Goal: Check status: Check status

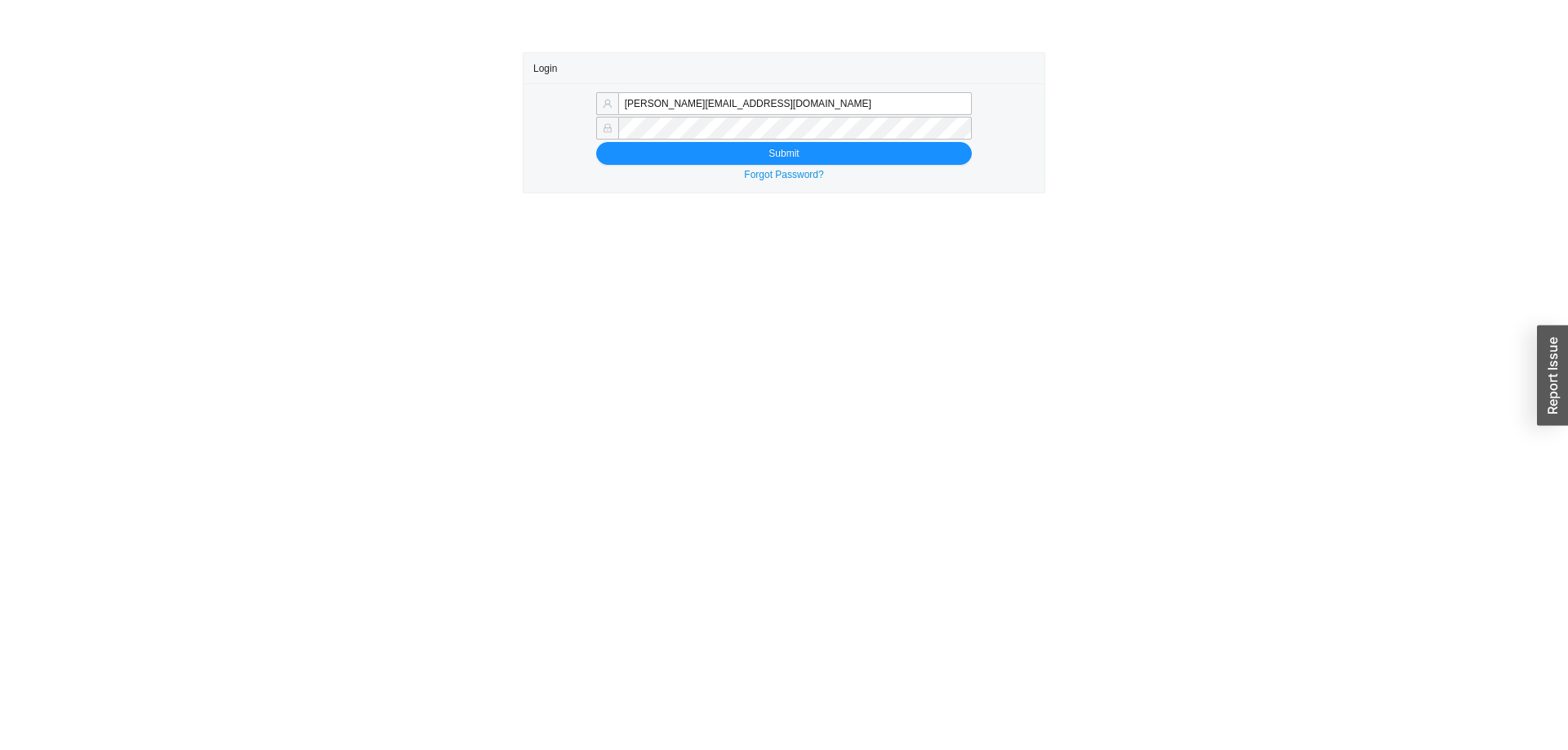
type input "[PERSON_NAME][EMAIL_ADDRESS][DOMAIN_NAME]"
click at [867, 163] on button "Submit" at bounding box center [783, 153] width 376 height 23
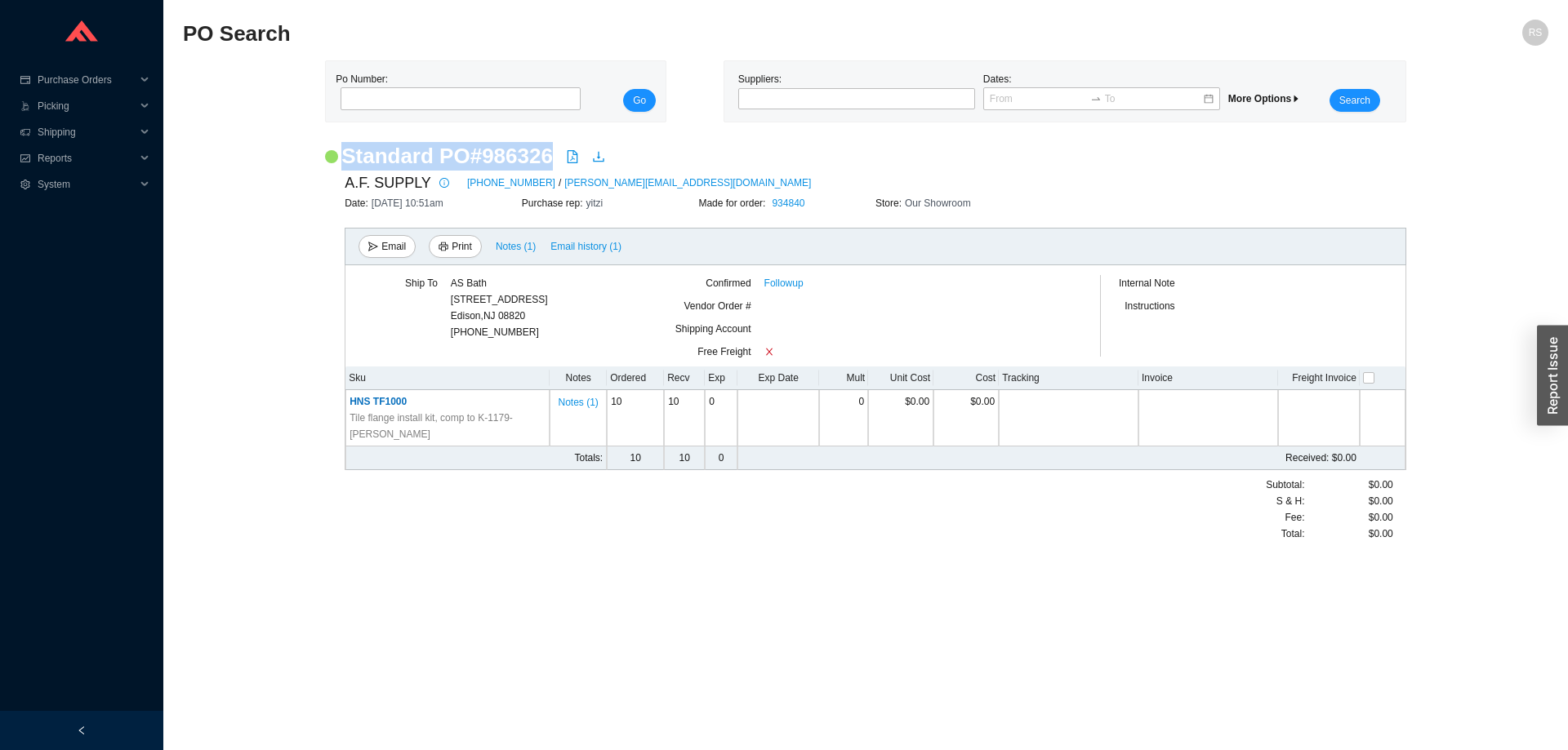
drag, startPoint x: 430, startPoint y: 436, endPoint x: 280, endPoint y: 142, distance: 330.1
click at [280, 142] on main "Po Number: Go Suppliers: Dates: More Options Search Standard PO # 986326 A.F. S…" at bounding box center [866, 310] width 1365 height 498
click at [281, 142] on main "Po Number: Go Suppliers: Dates: More Options Search Standard PO # 986326 A.F. S…" at bounding box center [866, 310] width 1365 height 498
click at [493, 186] on link "212-497-5245" at bounding box center [512, 182] width 88 height 16
click at [920, 88] on div "Suppliers:" at bounding box center [856, 91] width 245 height 41
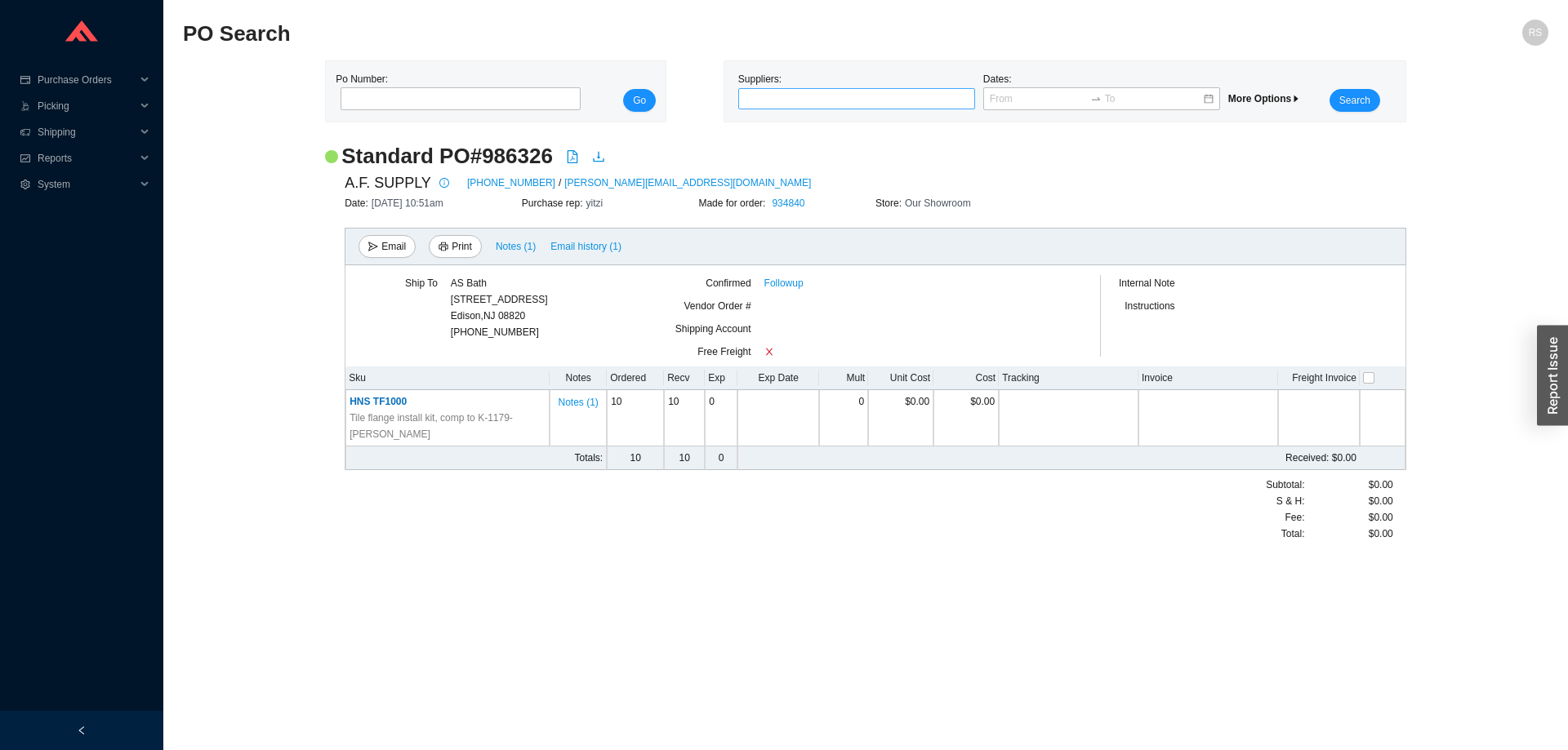
click at [912, 92] on div at bounding box center [849, 99] width 216 height 16
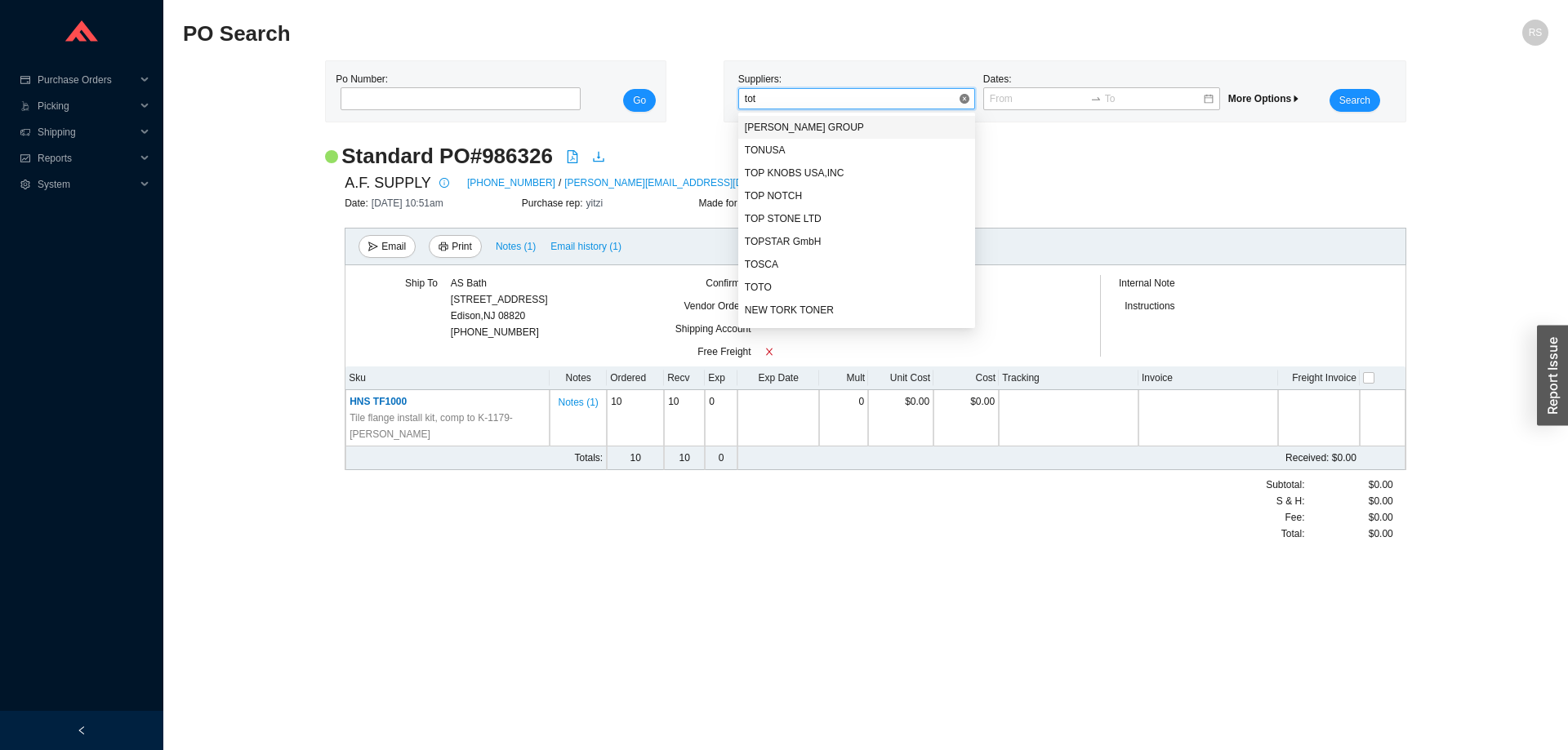
type input "toto"
click at [938, 124] on div "TOTO" at bounding box center [857, 127] width 224 height 15
click at [1362, 103] on span "Search" at bounding box center [1355, 100] width 31 height 16
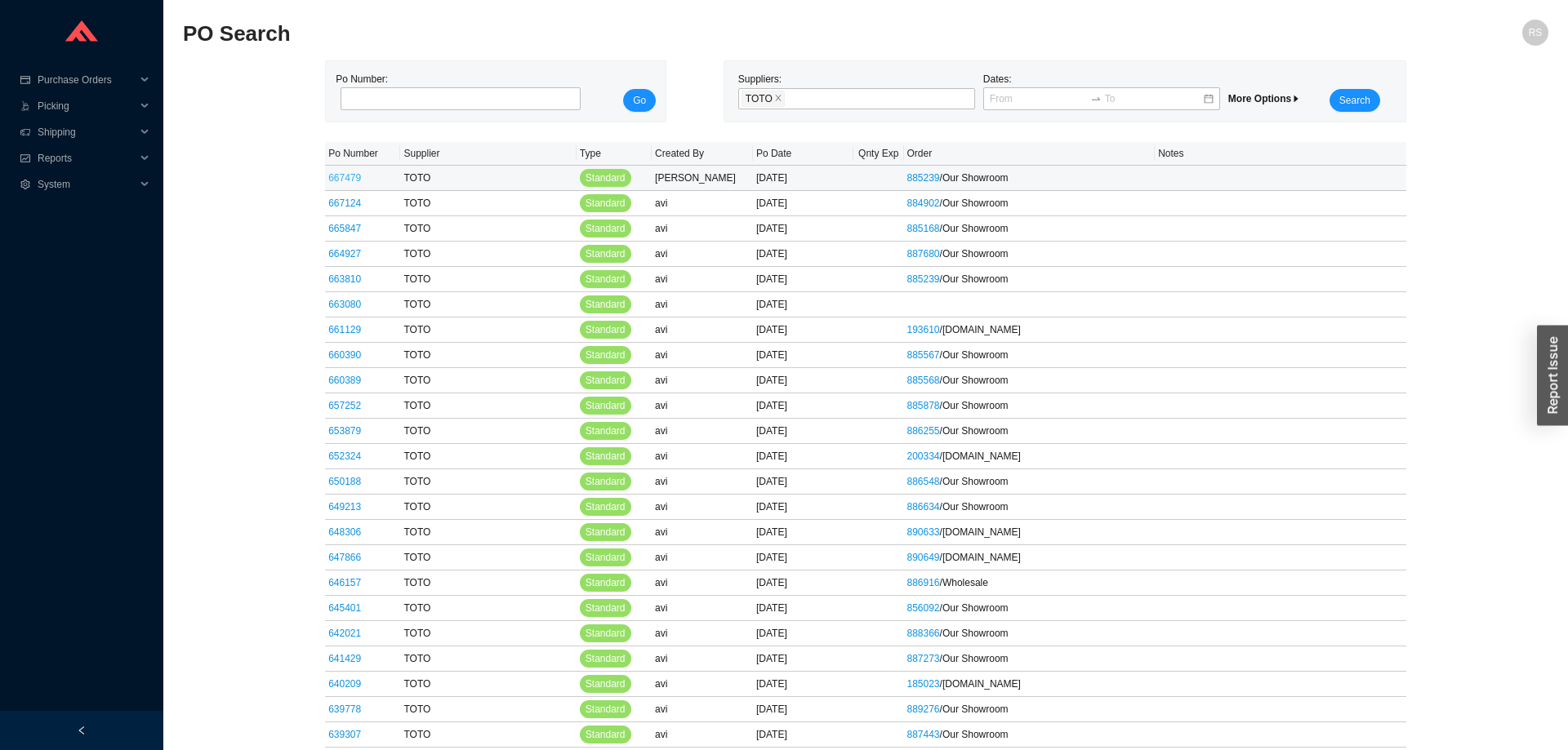
click at [348, 176] on link "667479" at bounding box center [344, 178] width 33 height 11
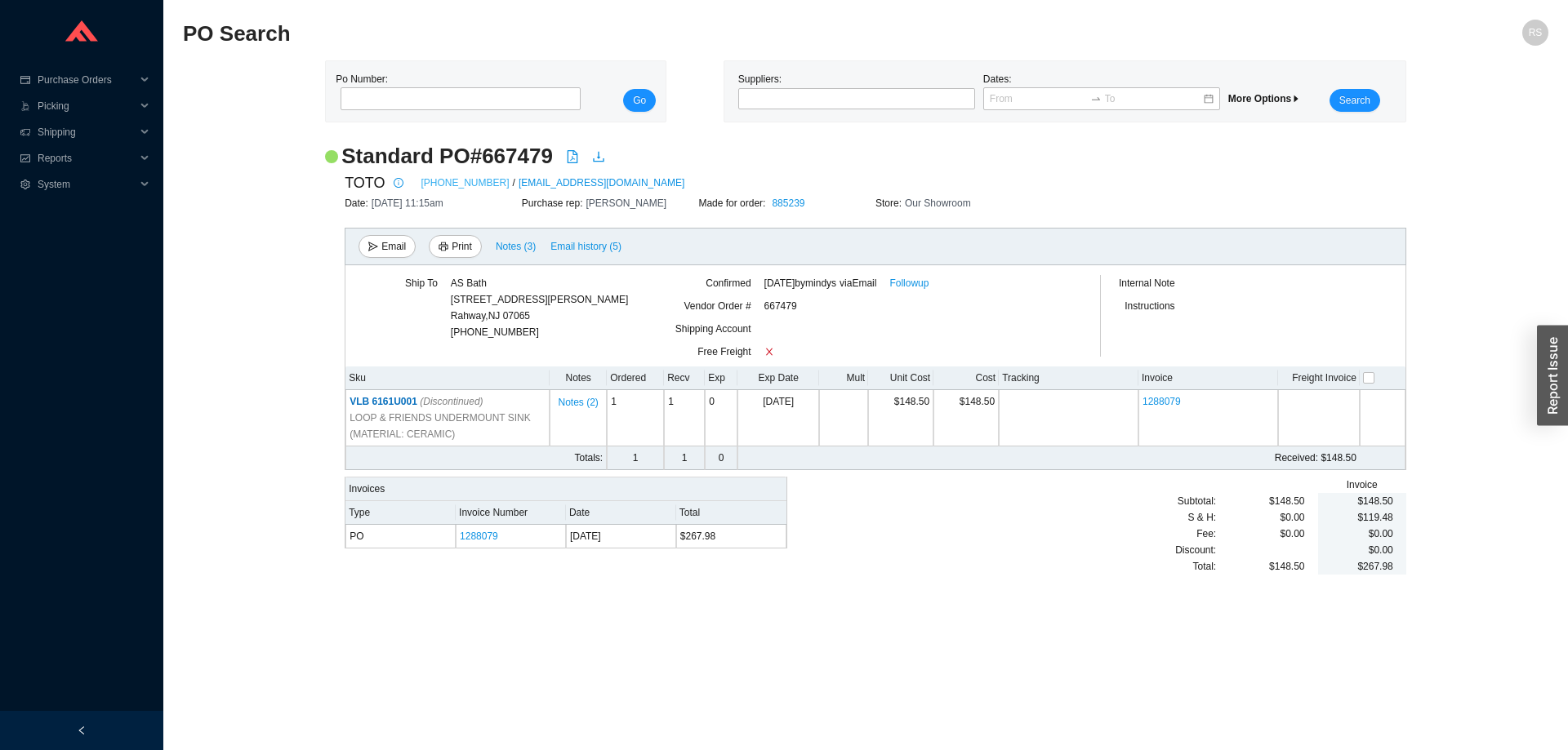
click at [445, 188] on link "1888-295-8134" at bounding box center [466, 182] width 88 height 16
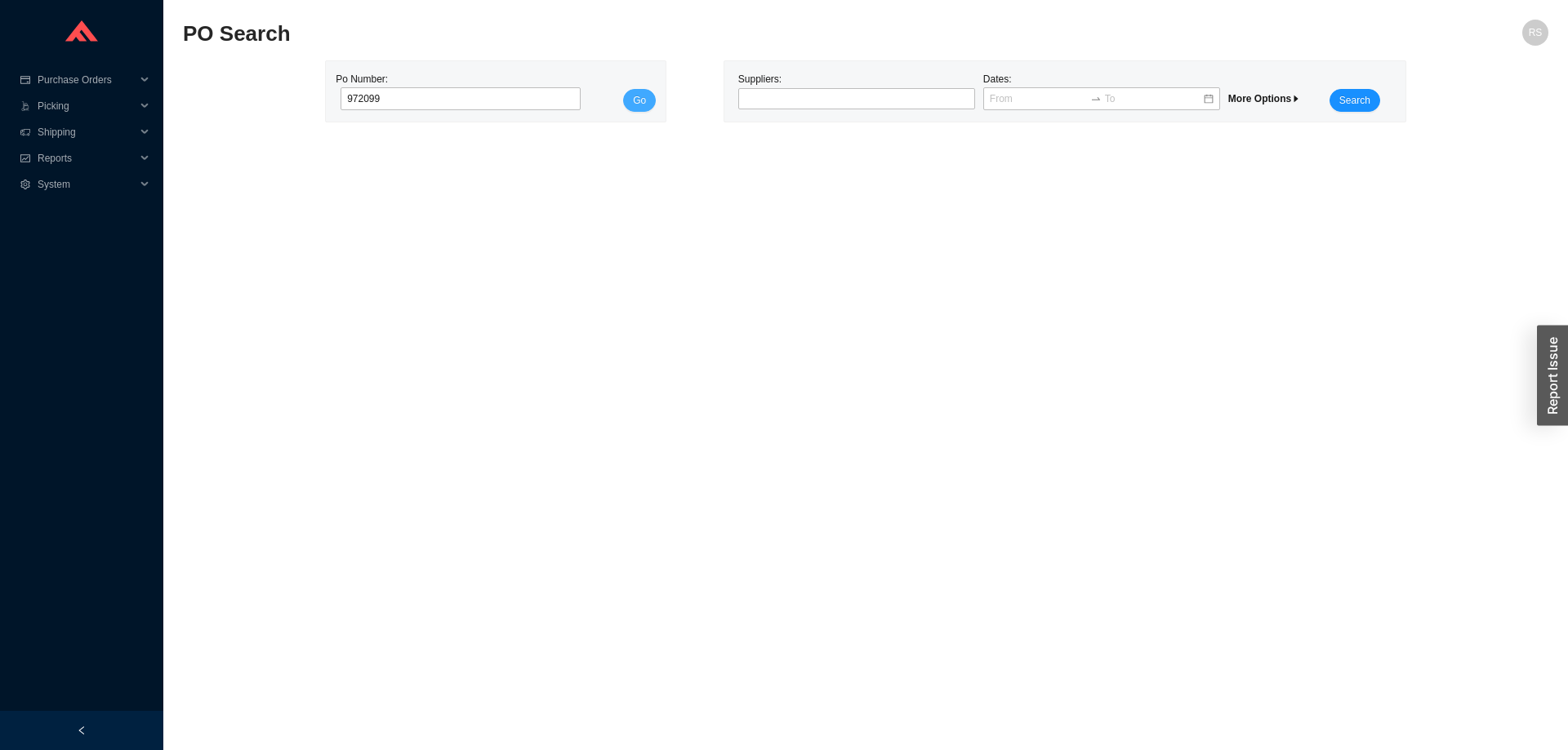
type input "972099"
click at [638, 106] on span "Go" at bounding box center [639, 100] width 13 height 16
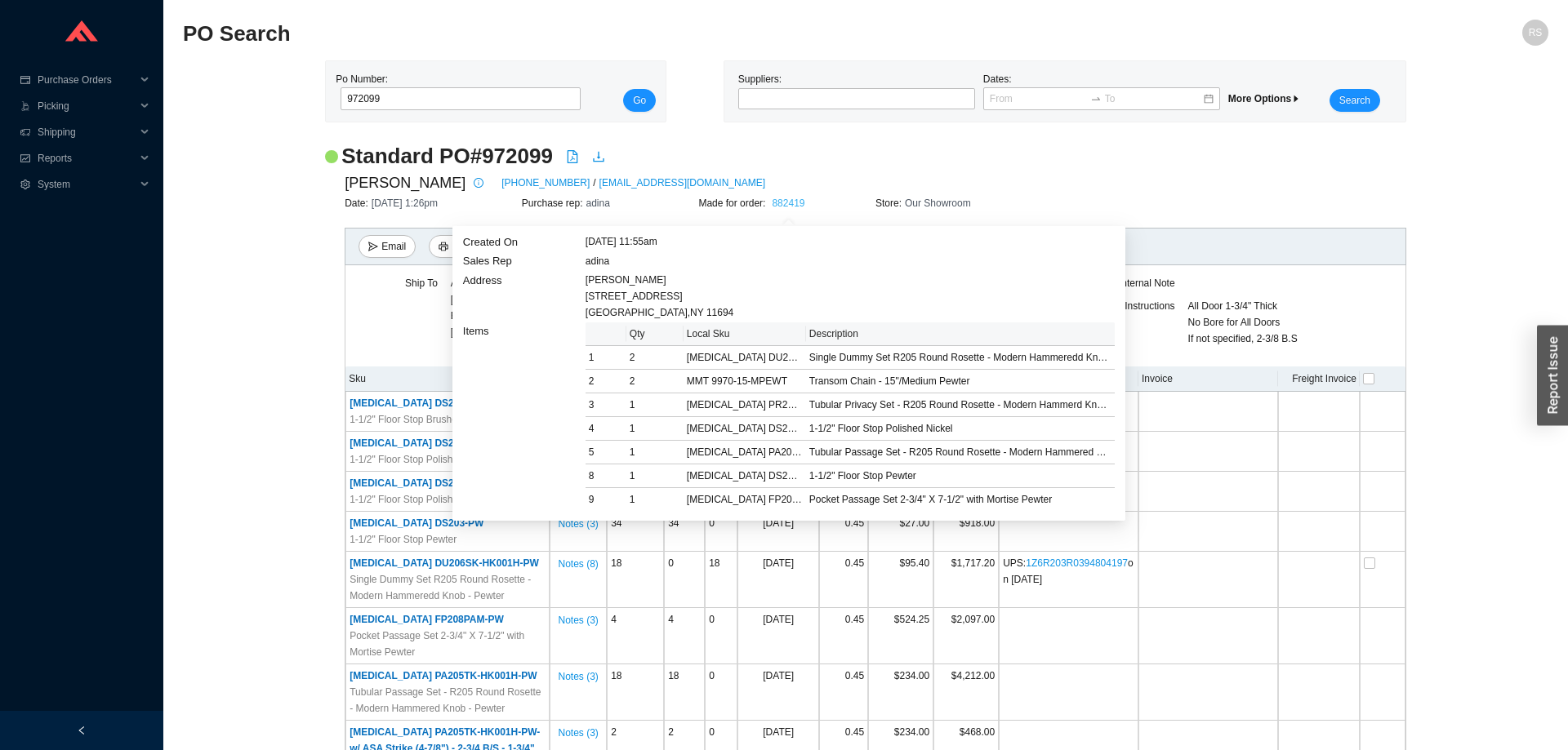
click at [780, 205] on link "882419" at bounding box center [788, 203] width 33 height 11
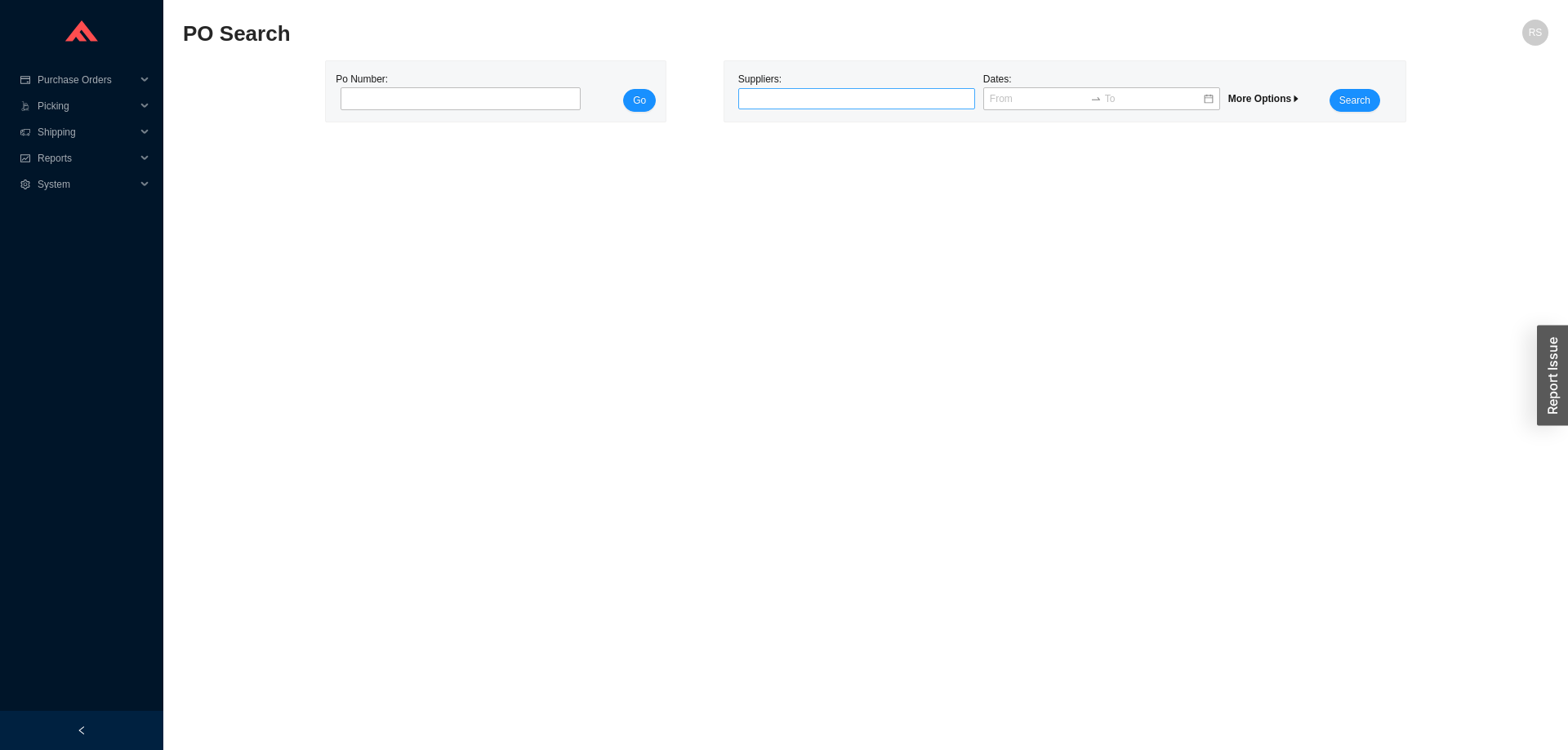
click at [784, 101] on div at bounding box center [849, 99] width 216 height 16
type input "af supply"
click at [807, 126] on div "A.F. SUPPLY" at bounding box center [857, 127] width 224 height 15
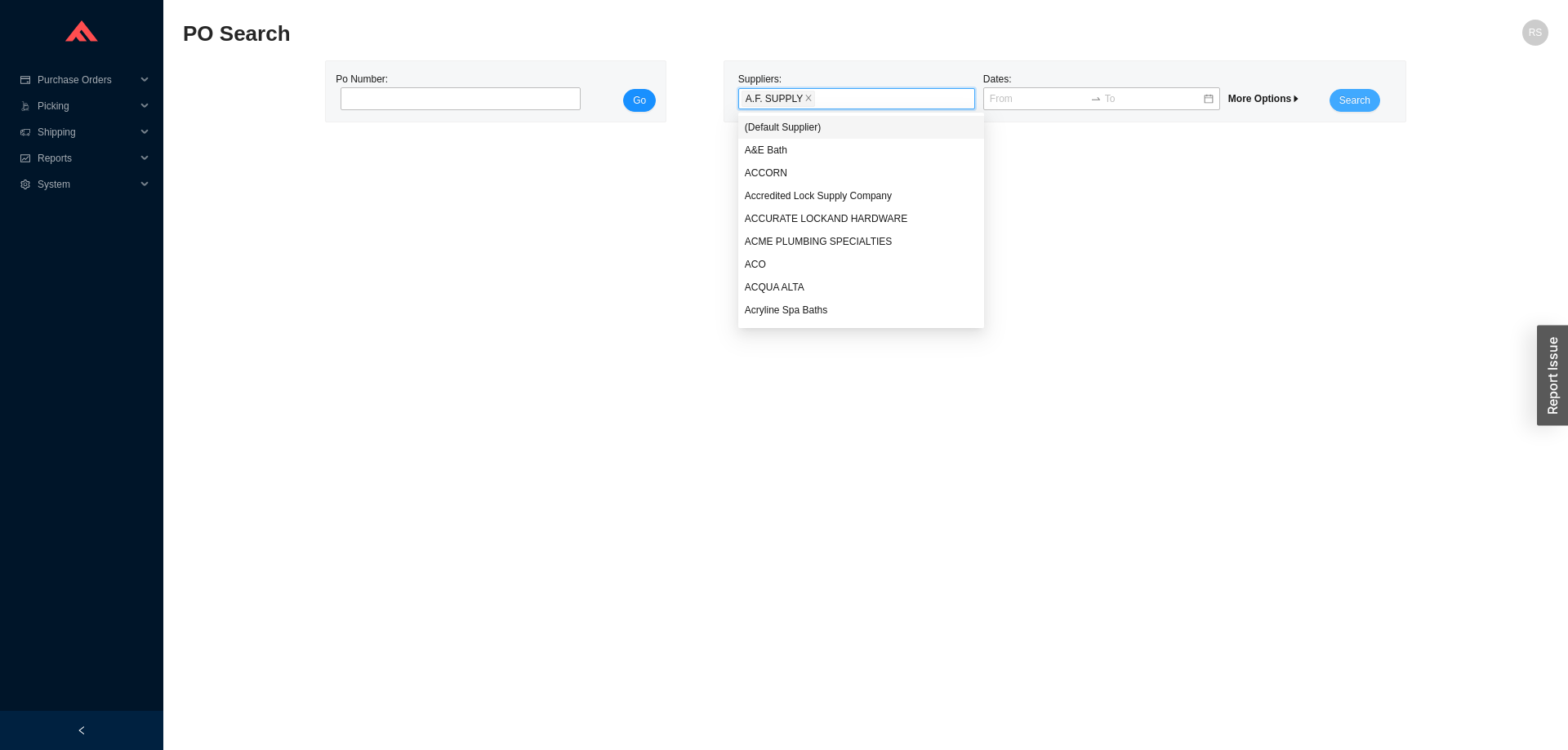
click at [1346, 102] on span "Search" at bounding box center [1355, 100] width 31 height 16
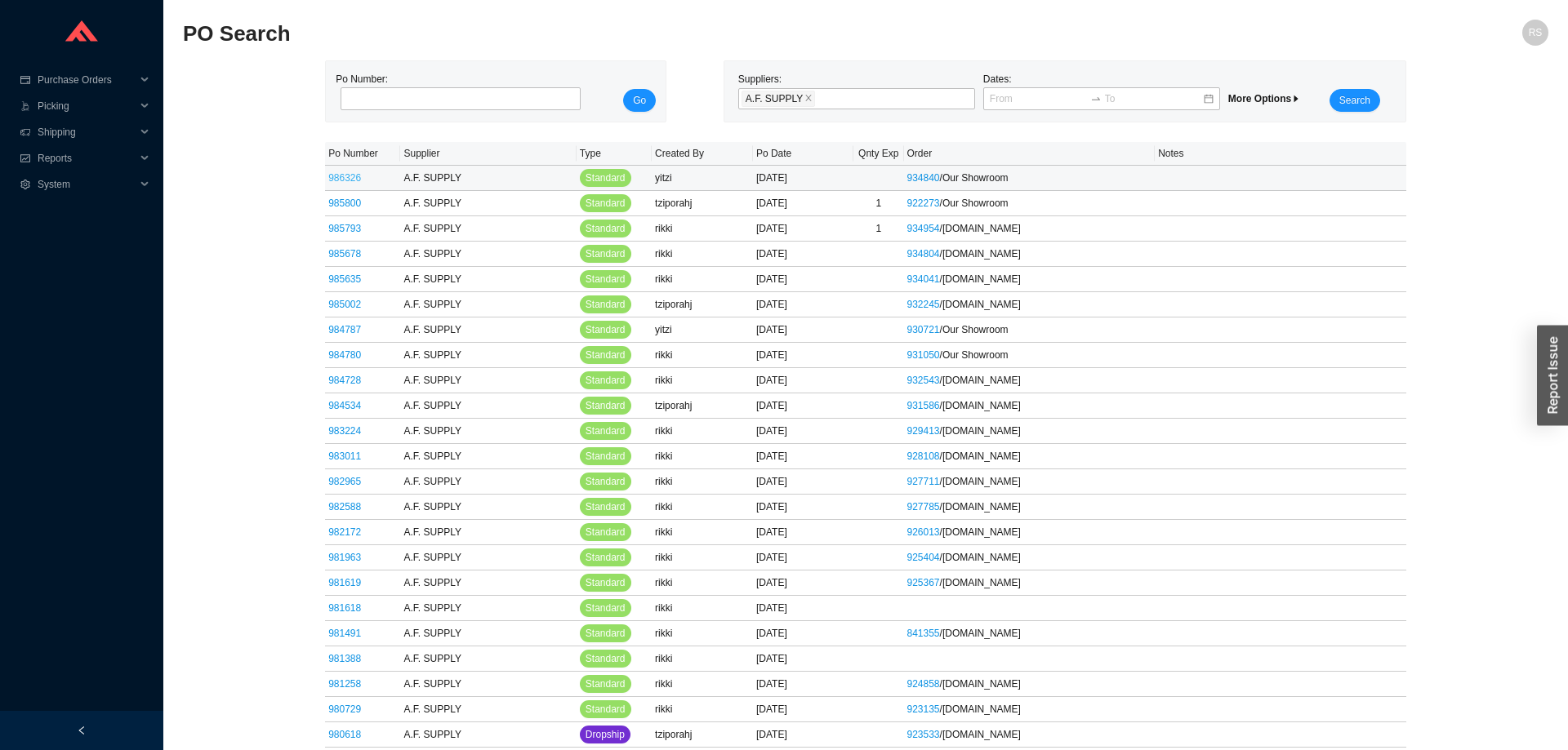
click at [344, 178] on link "986326" at bounding box center [344, 178] width 33 height 11
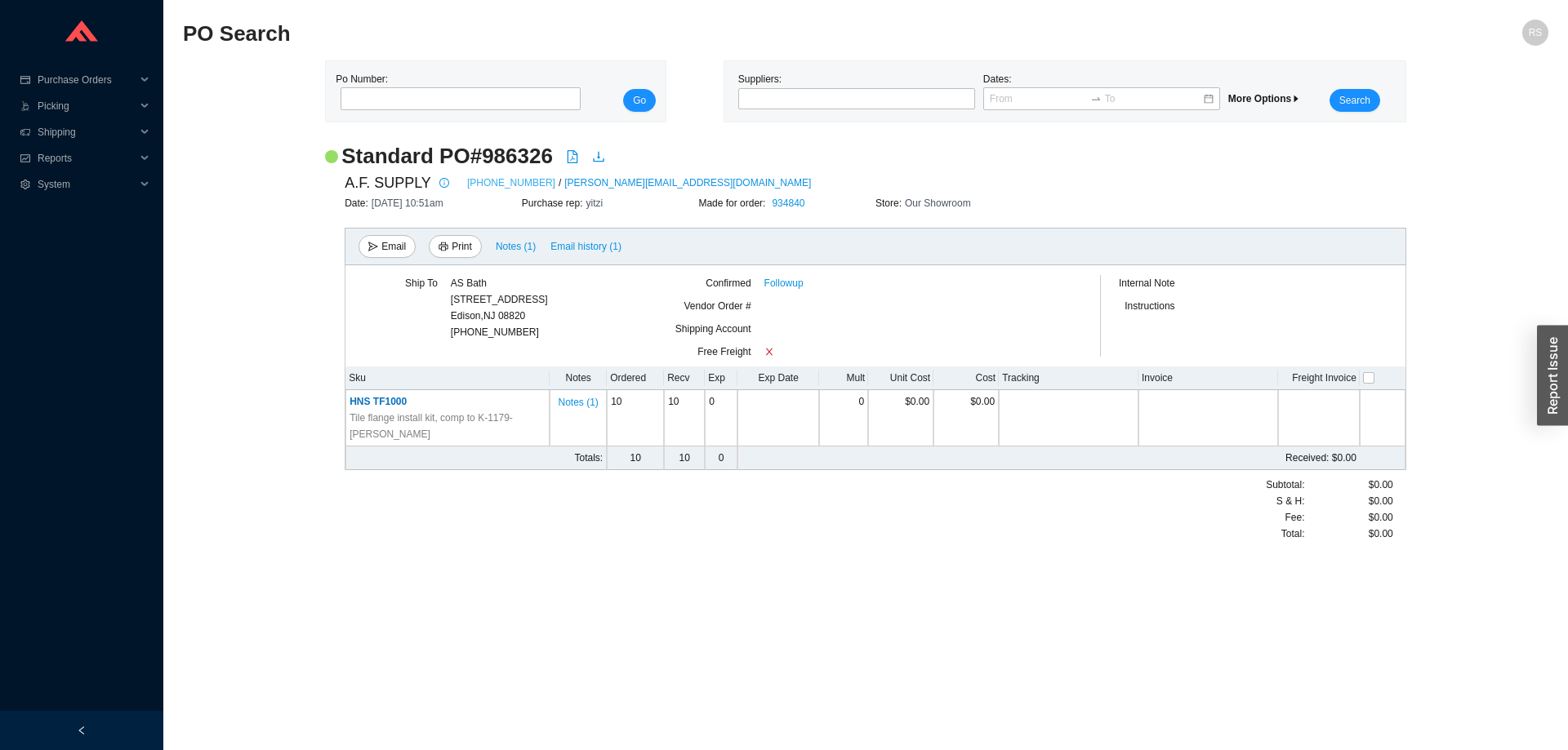
click at [482, 179] on link "212-497-5245" at bounding box center [512, 182] width 88 height 16
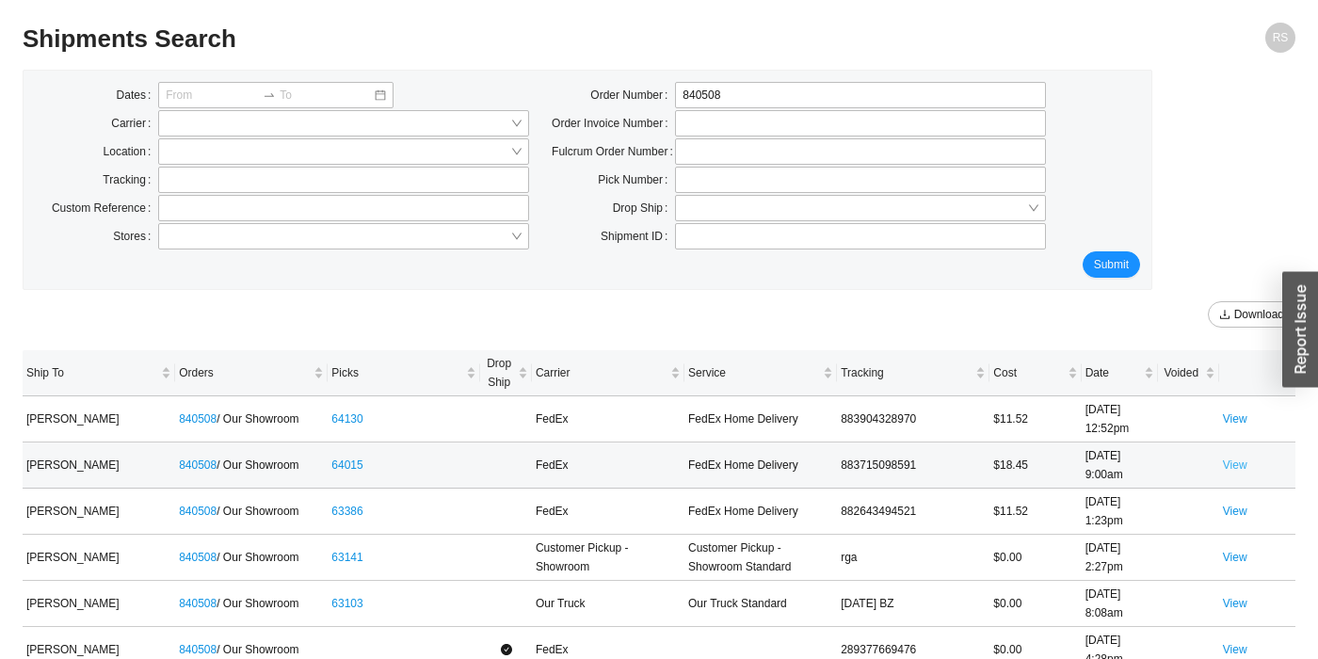
click at [1237, 460] on link "View" at bounding box center [1235, 464] width 24 height 13
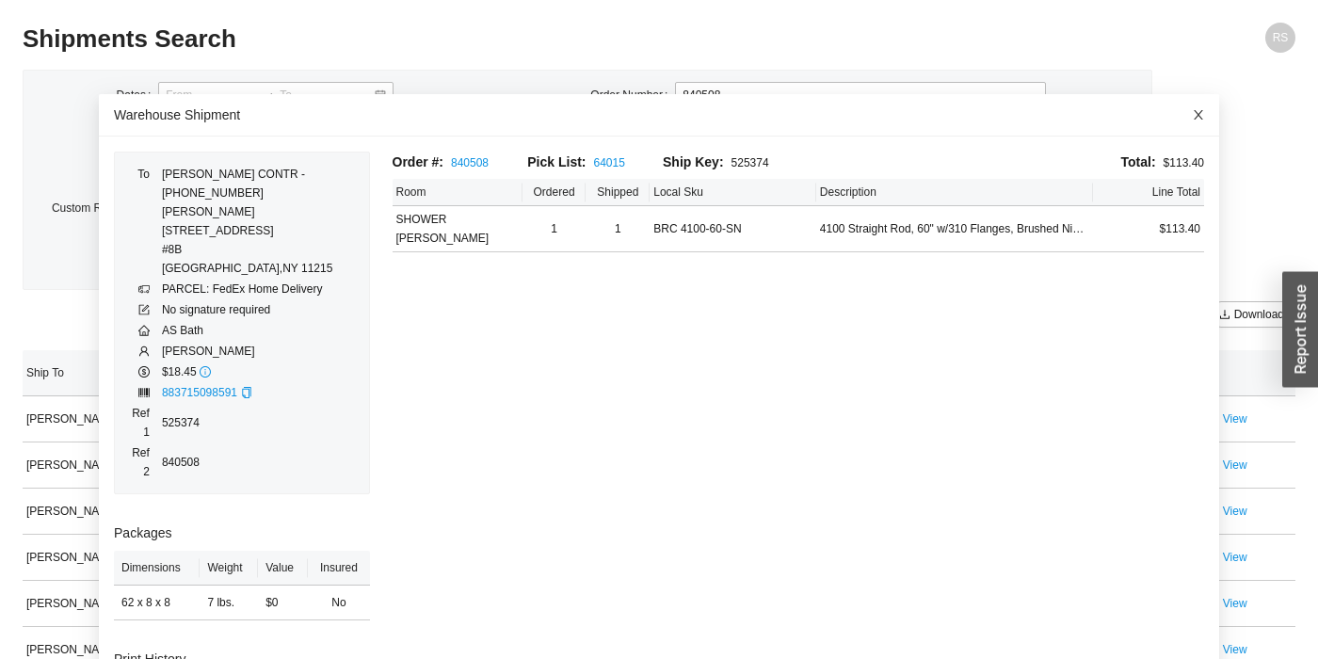
click at [1189, 112] on span "Close" at bounding box center [1198, 114] width 41 height 41
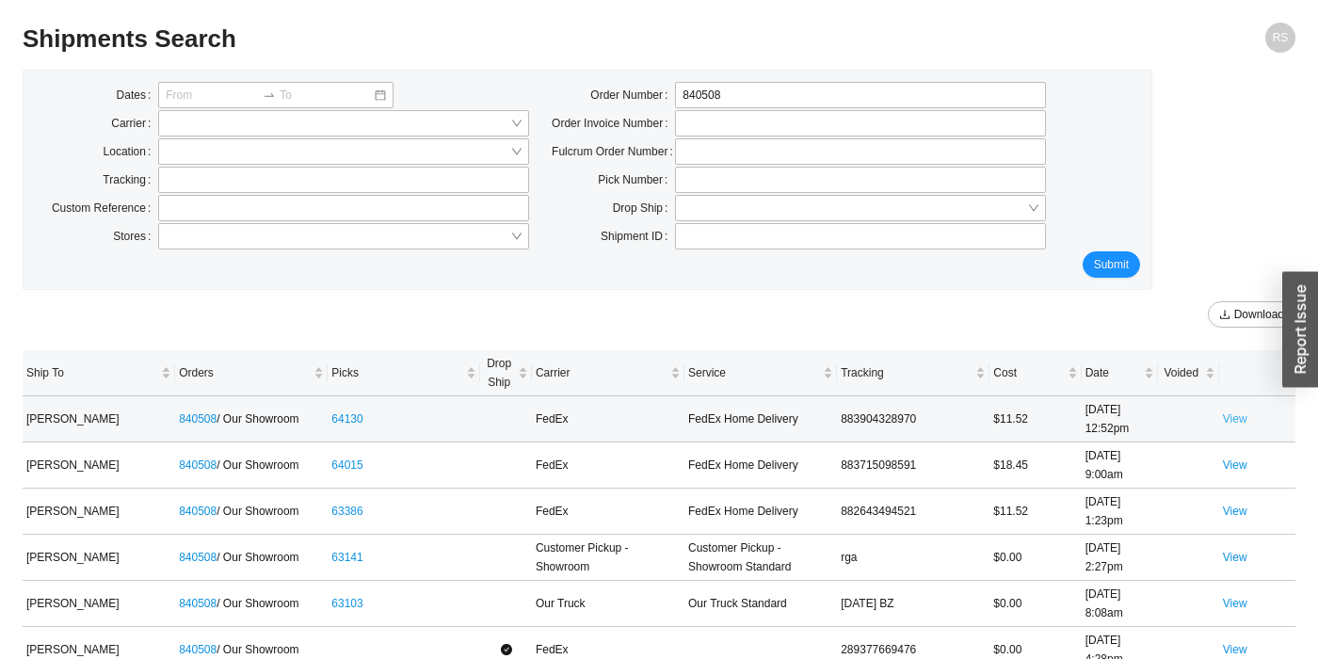
click at [1246, 415] on link "View" at bounding box center [1235, 418] width 24 height 13
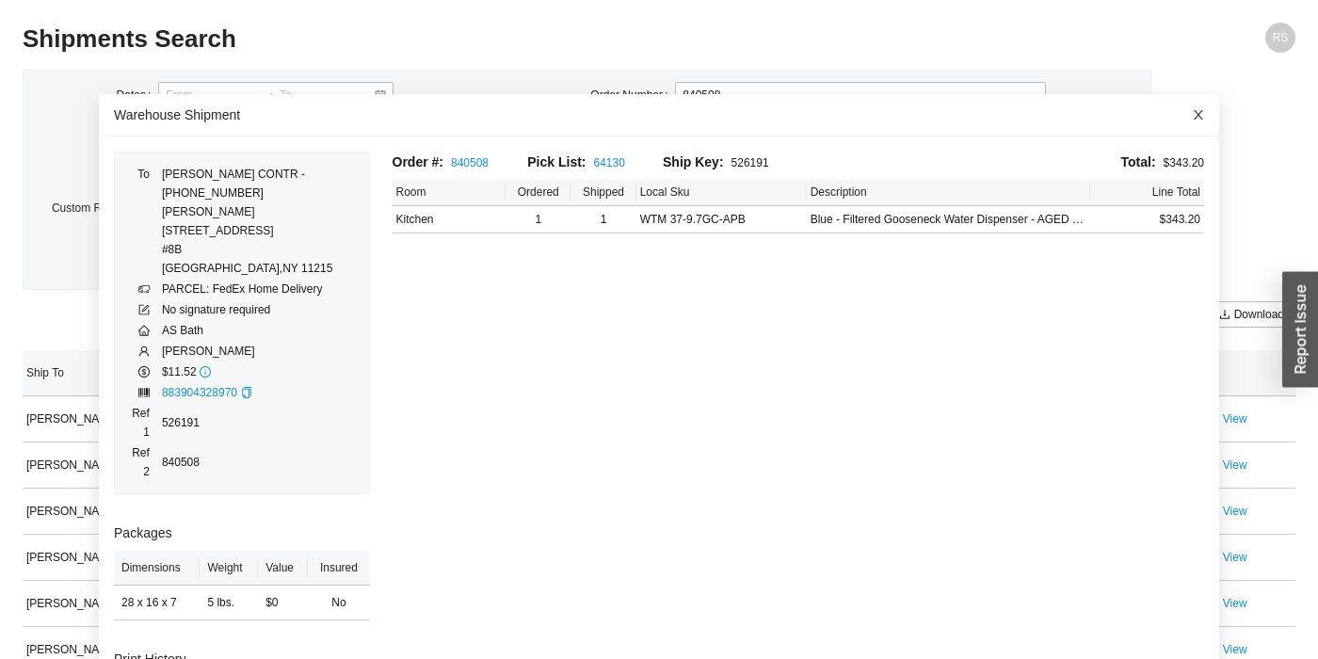
click at [1198, 98] on span "Close" at bounding box center [1198, 114] width 41 height 41
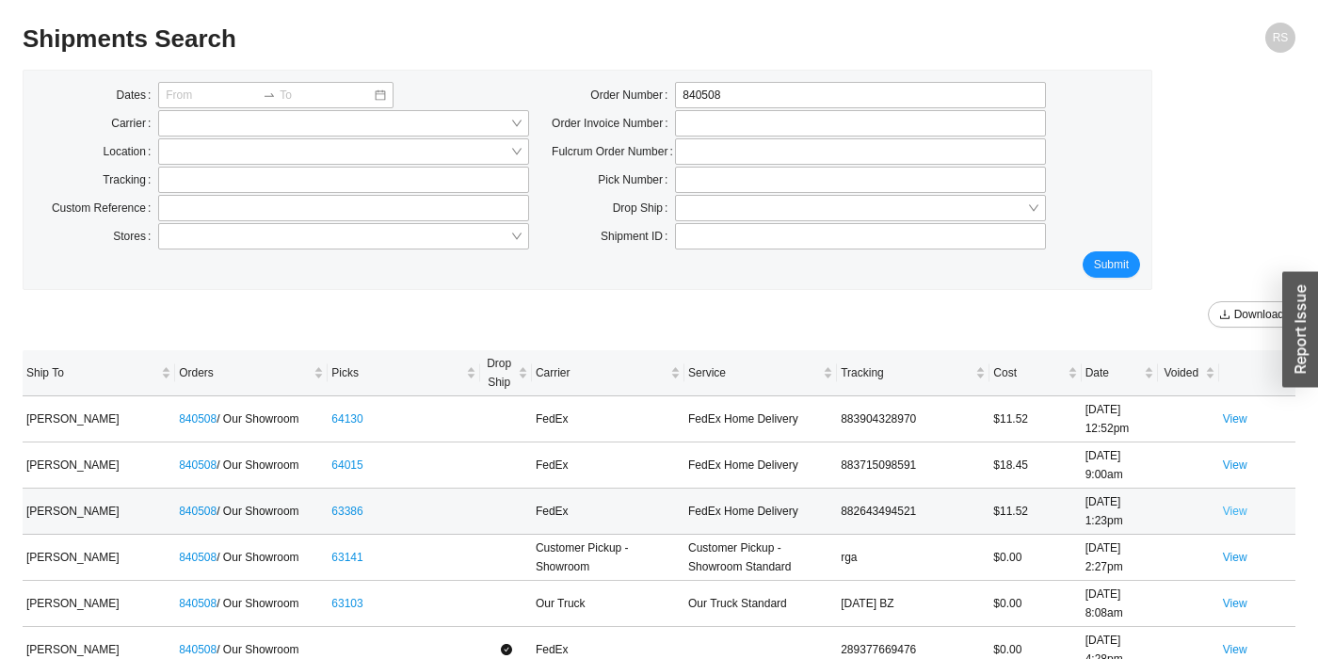
click at [1228, 512] on link "View" at bounding box center [1235, 511] width 24 height 13
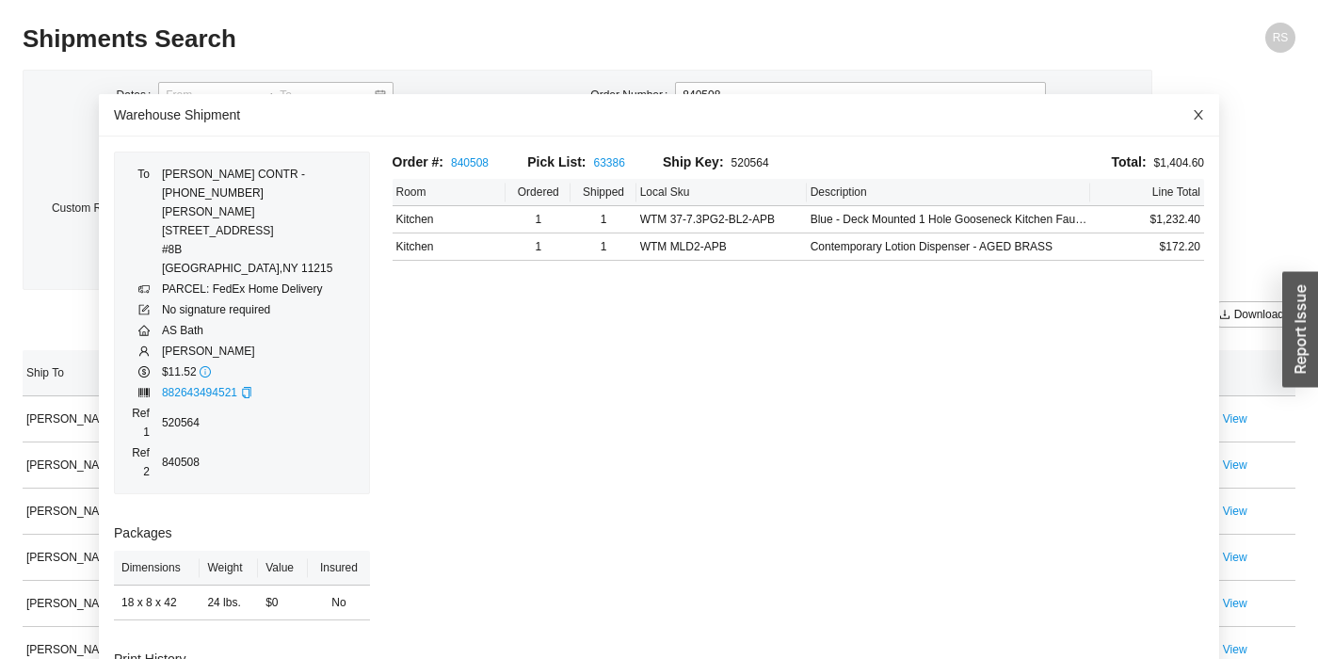
click at [1200, 109] on icon "close" at bounding box center [1198, 114] width 13 height 13
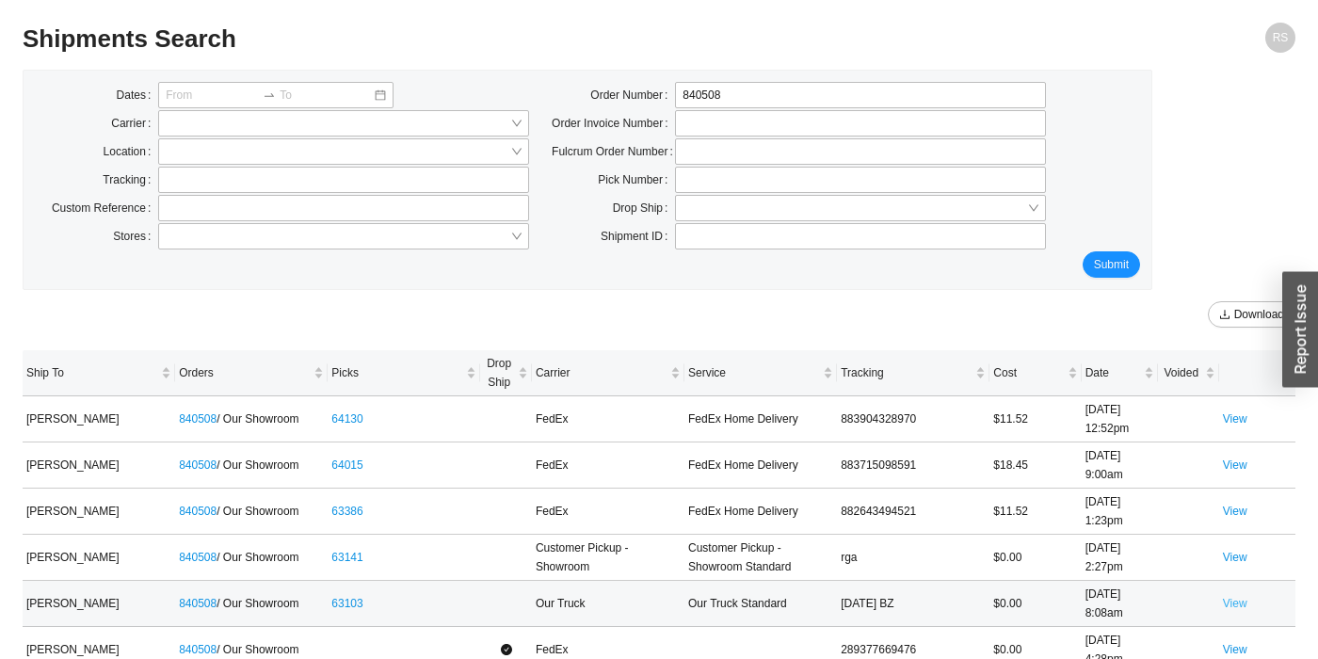
click at [1241, 603] on link "View" at bounding box center [1235, 603] width 24 height 13
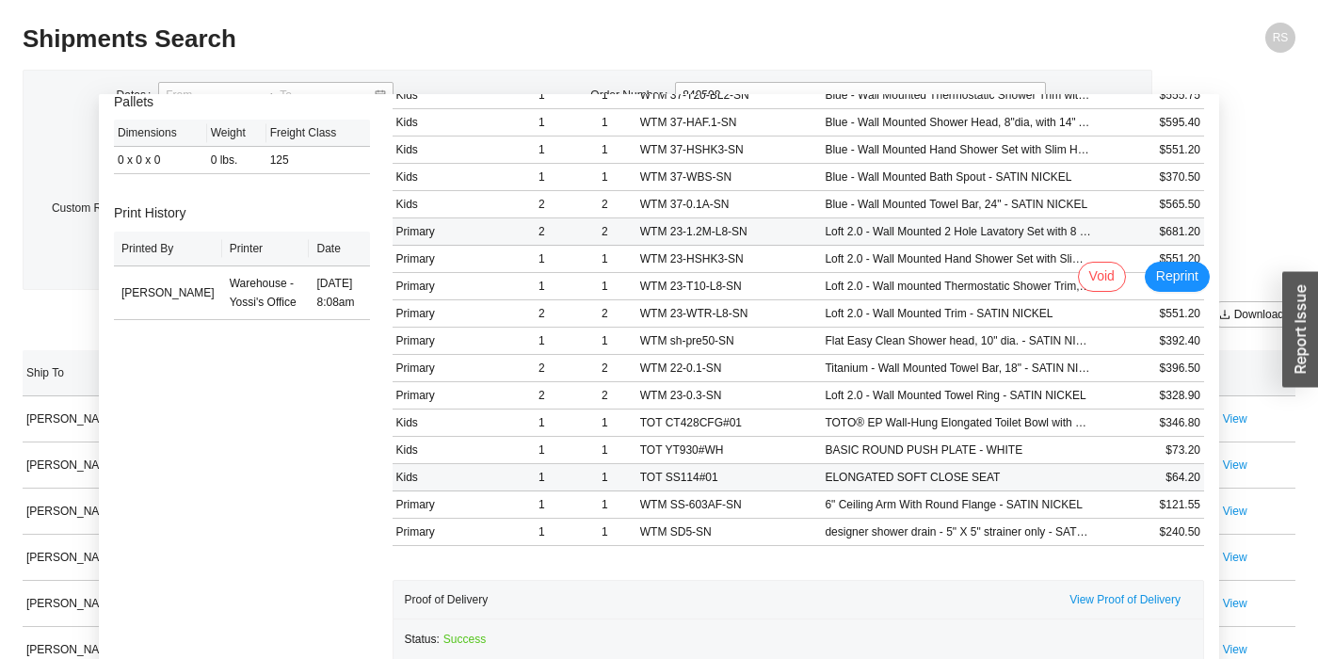
scroll to position [620, 0]
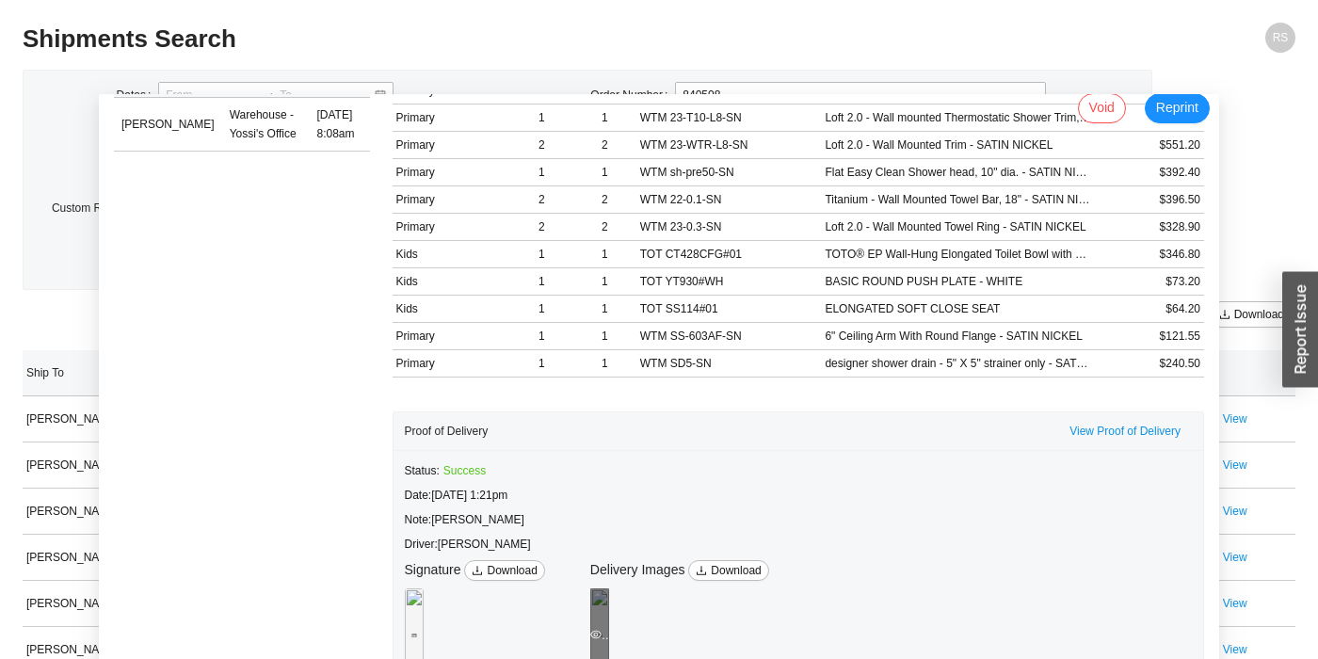
click at [609, 625] on div "Preview" at bounding box center [599, 635] width 19 height 94
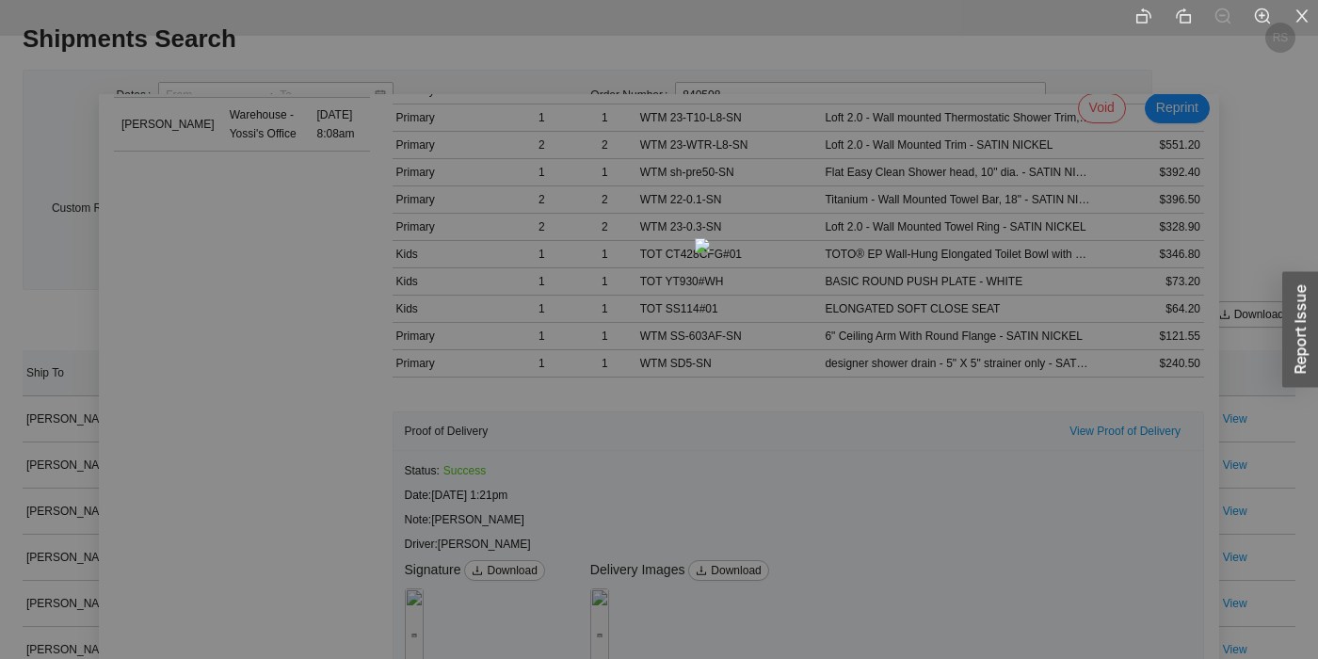
drag, startPoint x: 732, startPoint y: 429, endPoint x: 775, endPoint y: 348, distance: 91.8
click at [710, 253] on img at bounding box center [702, 245] width 15 height 15
click at [1308, 10] on icon "close" at bounding box center [1302, 15] width 12 height 12
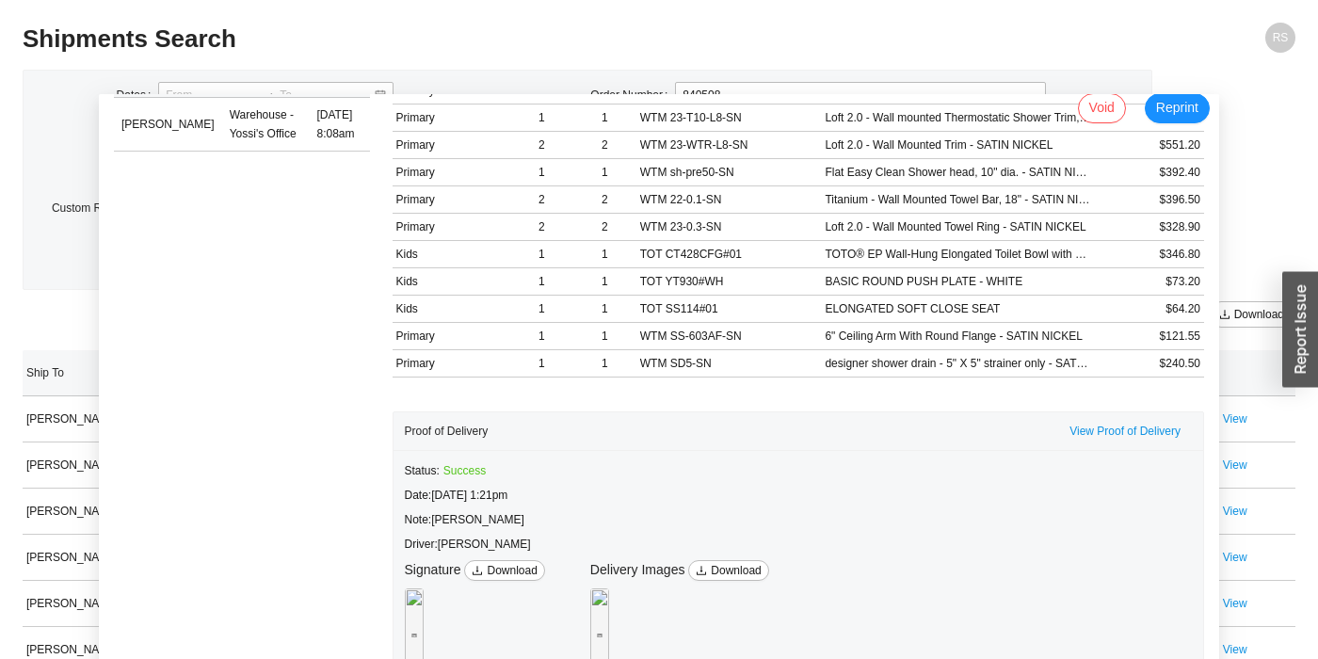
scroll to position [0, 0]
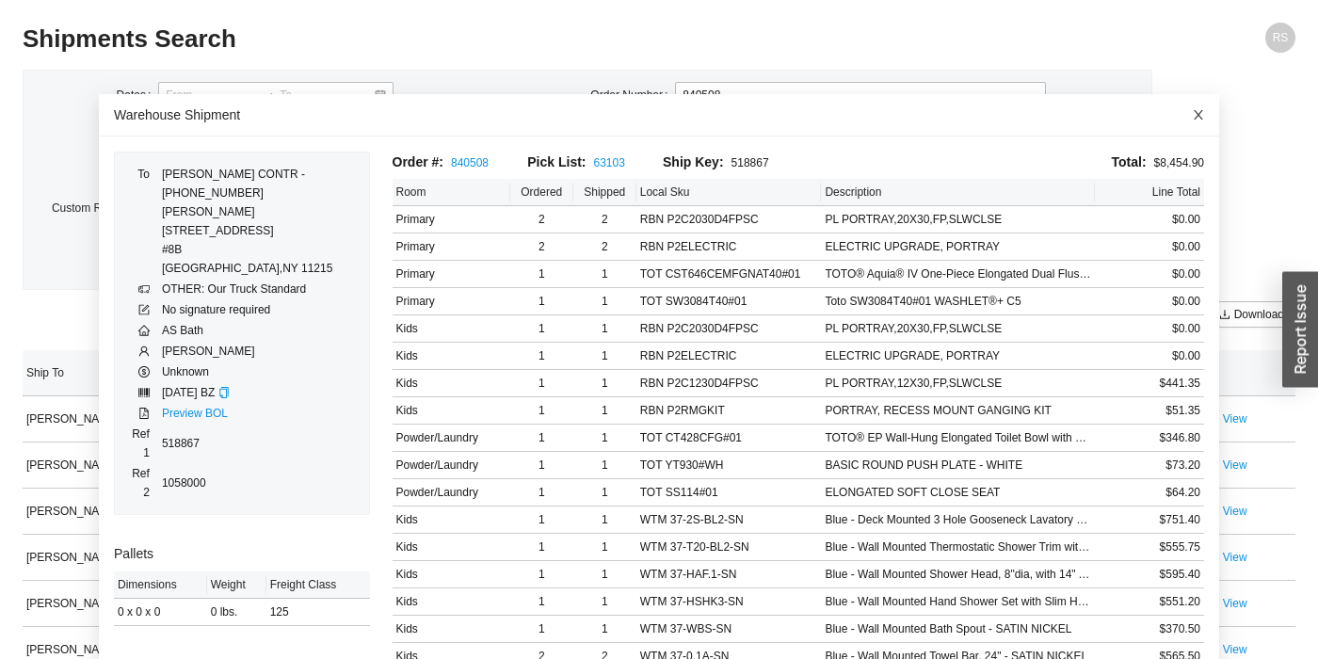
click at [1198, 110] on icon "close" at bounding box center [1198, 114] width 13 height 13
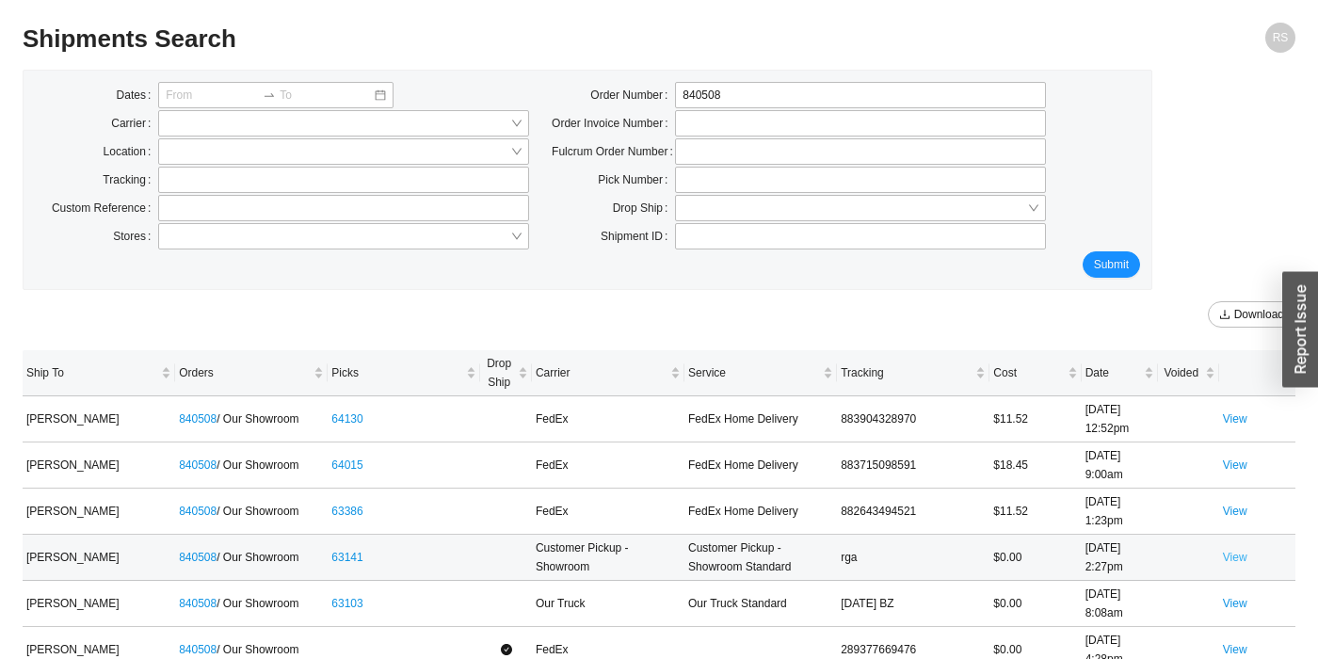
click at [1242, 554] on link "View" at bounding box center [1235, 557] width 24 height 13
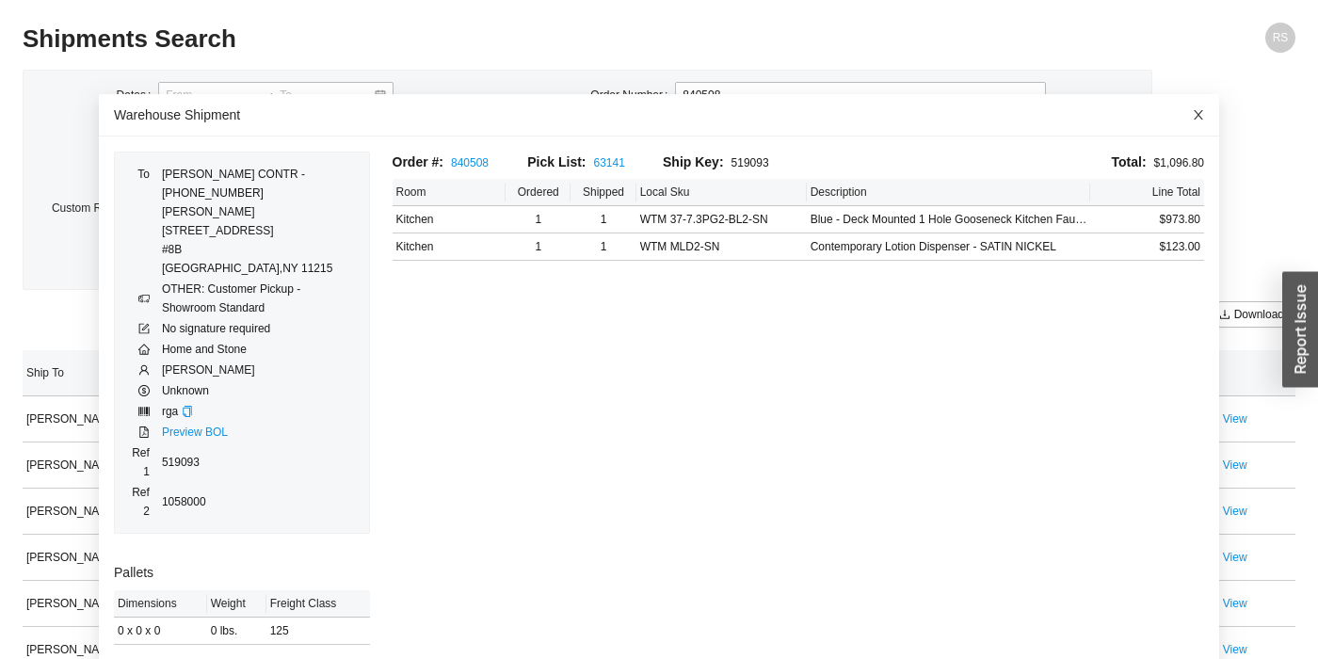
click at [1198, 114] on icon "close" at bounding box center [1198, 114] width 9 height 9
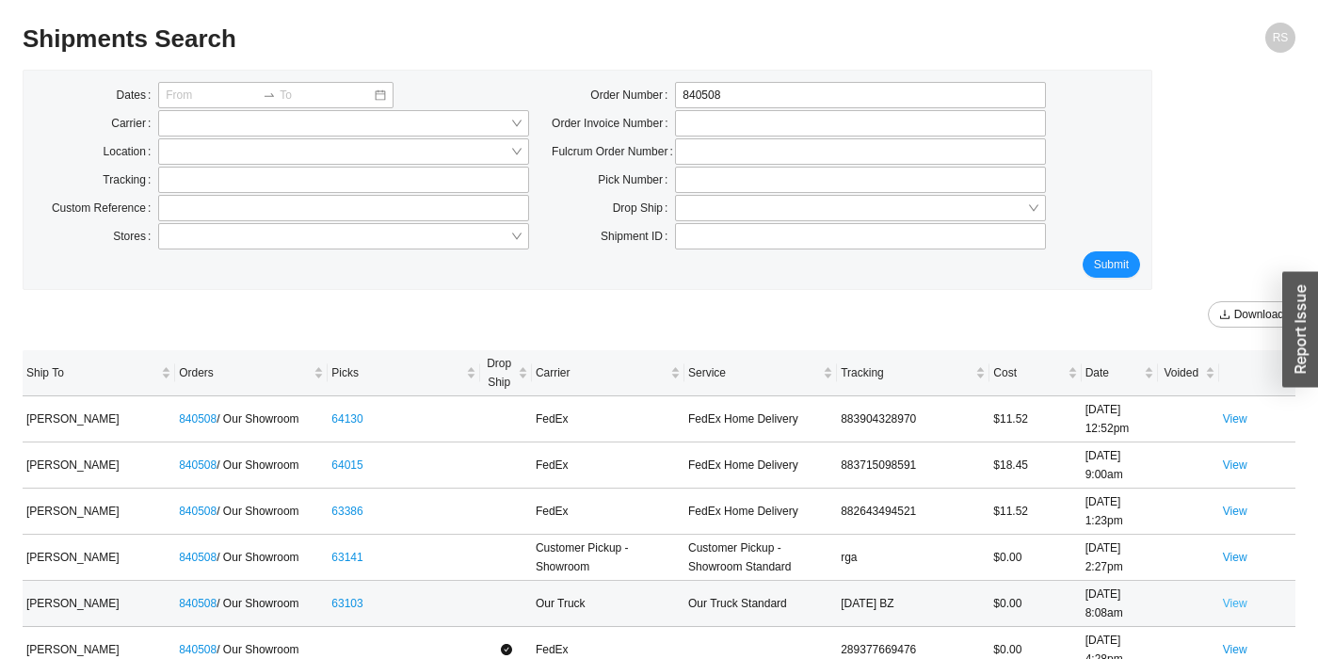
click at [1237, 607] on link "View" at bounding box center [1235, 603] width 24 height 13
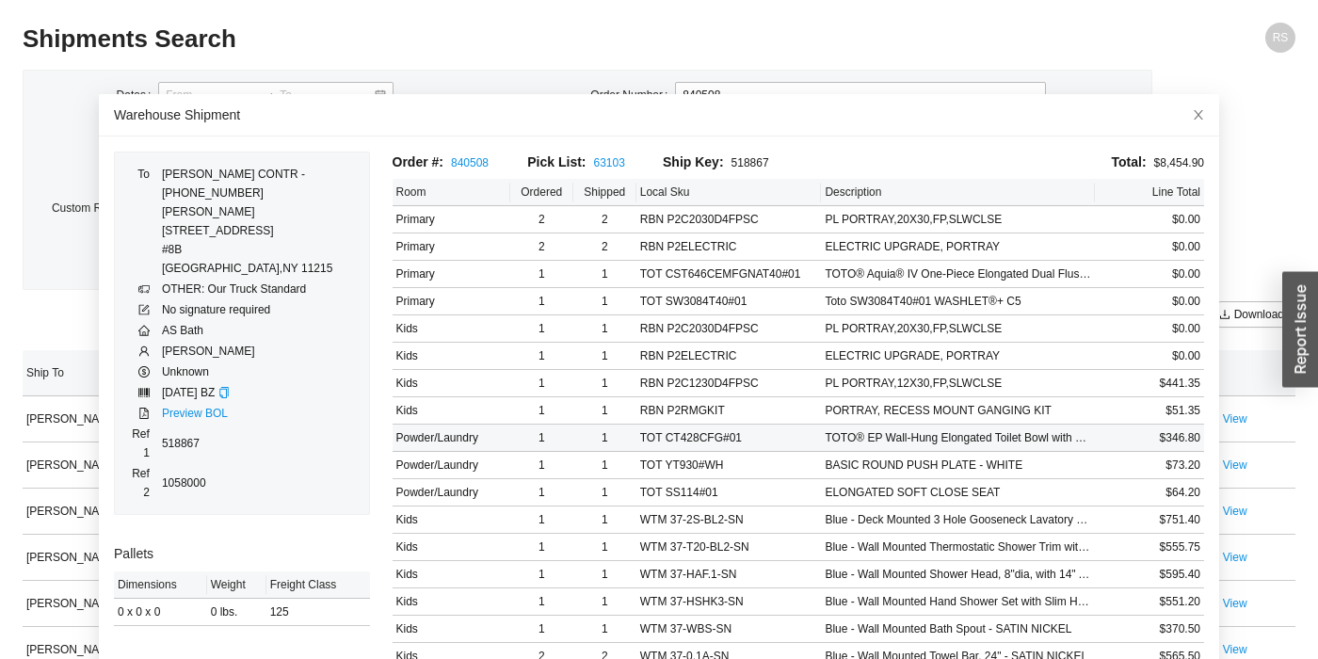
scroll to position [452, 0]
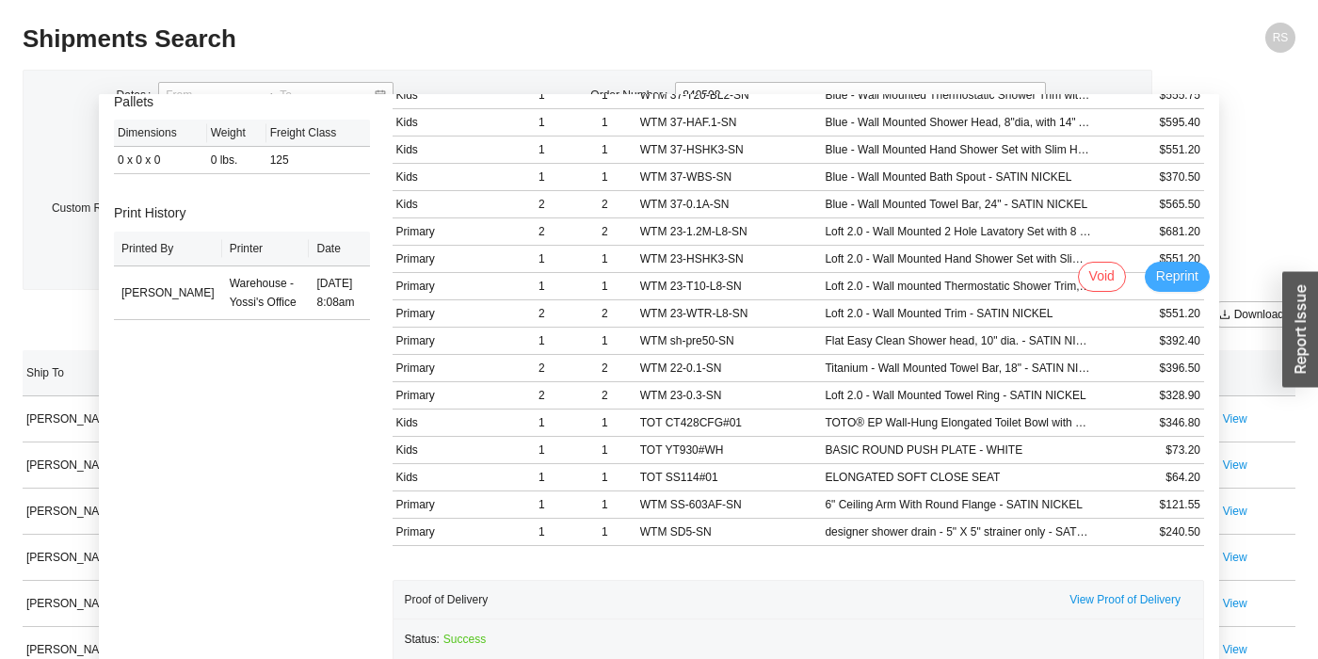
click at [1186, 265] on button "Reprint" at bounding box center [1177, 277] width 65 height 30
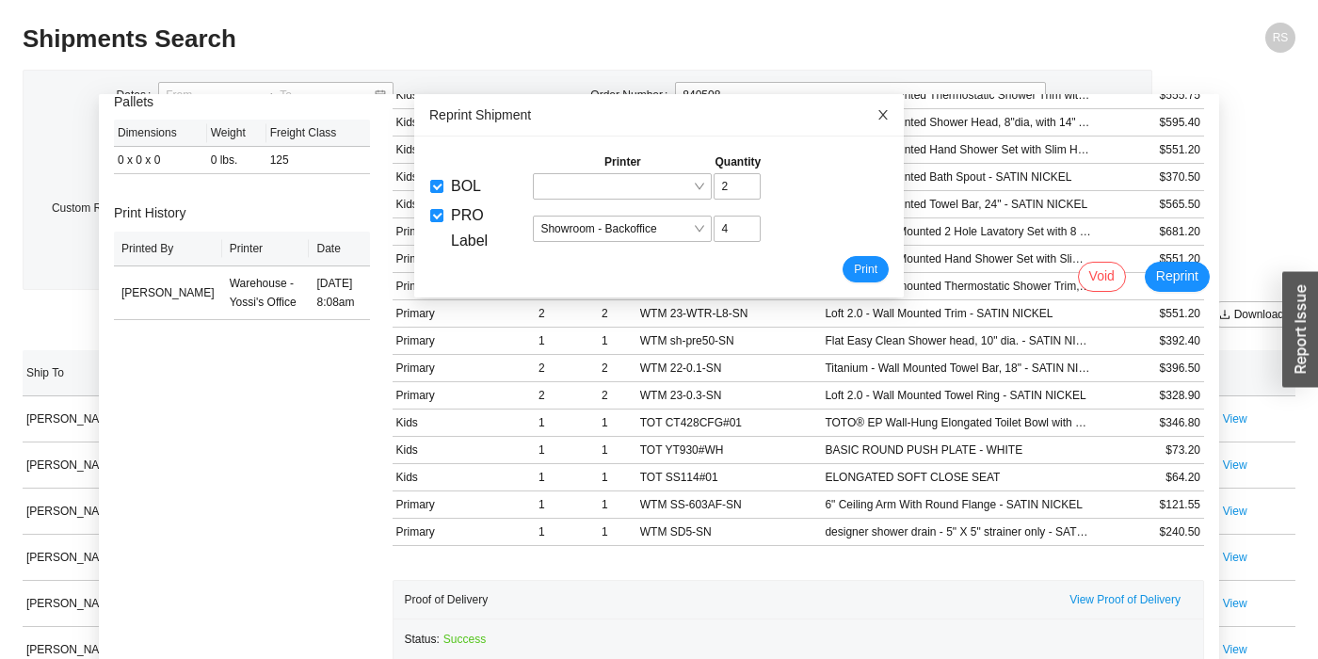
click at [879, 115] on icon "close" at bounding box center [883, 114] width 13 height 13
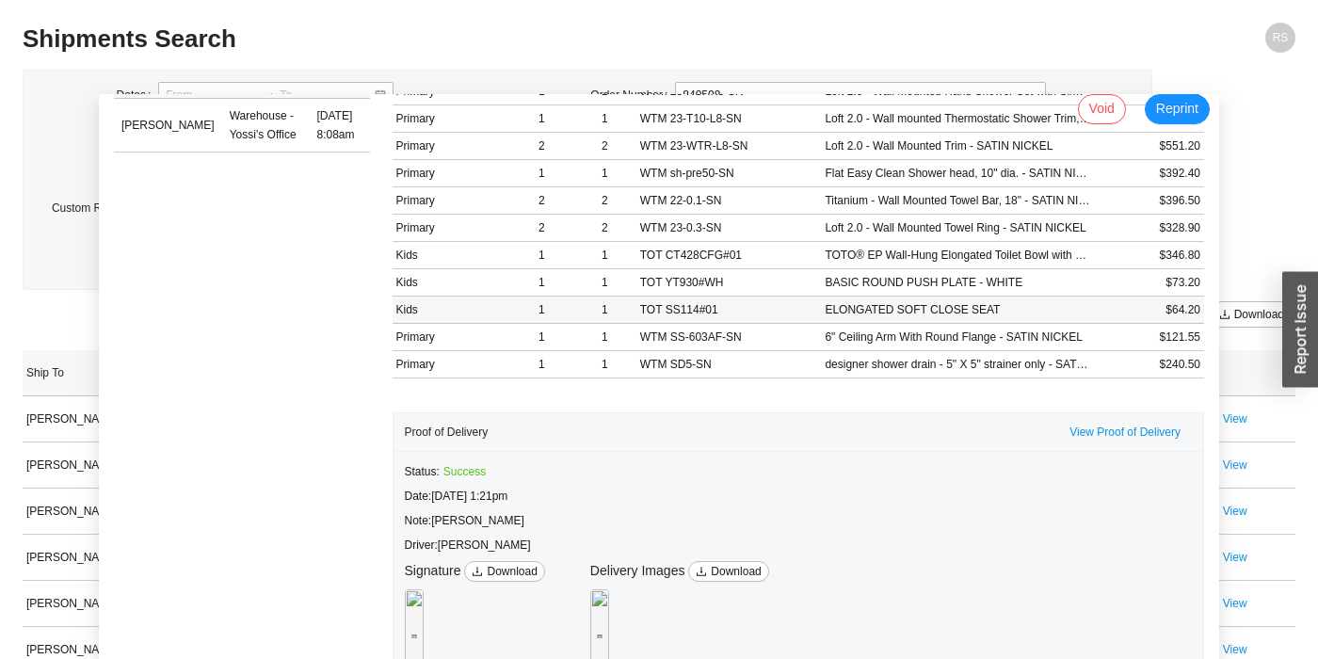
scroll to position [620, 0]
click at [1112, 431] on span "View Proof of Delivery" at bounding box center [1125, 431] width 111 height 19
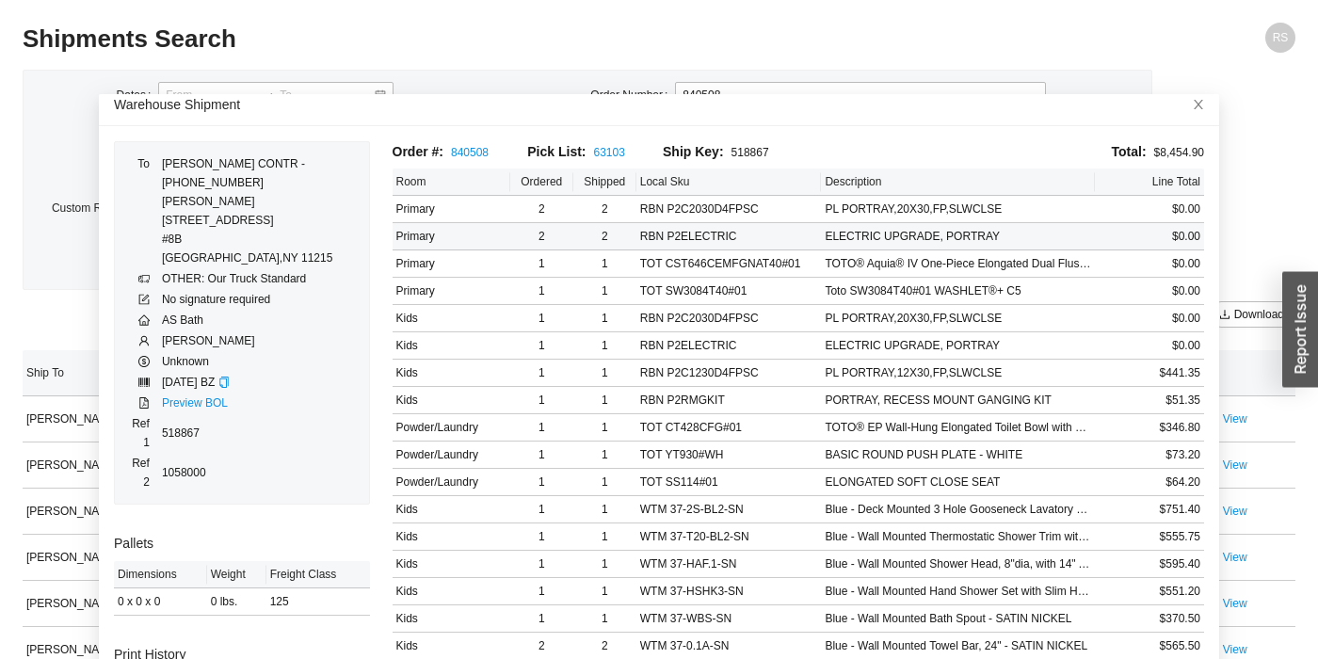
scroll to position [0, 0]
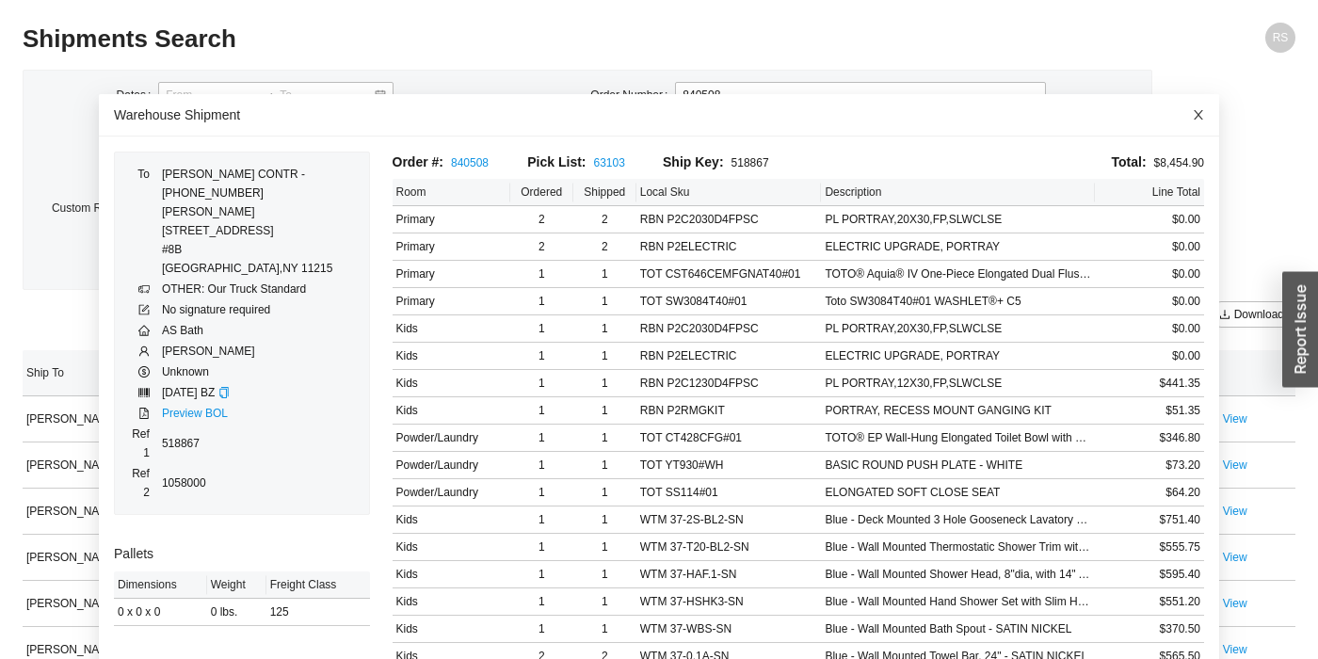
click at [1196, 115] on icon "close" at bounding box center [1198, 114] width 13 height 13
